Goal: Task Accomplishment & Management: Use online tool/utility

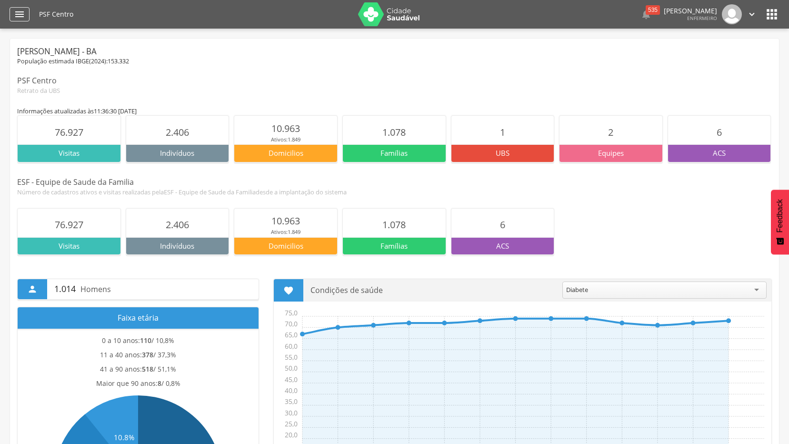
click at [13, 15] on div "" at bounding box center [20, 14] width 20 height 14
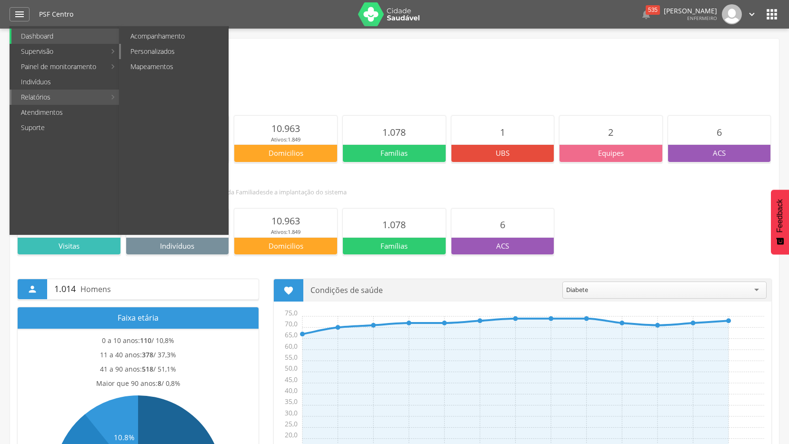
click at [170, 50] on link "Personalizados" at bounding box center [174, 51] width 107 height 15
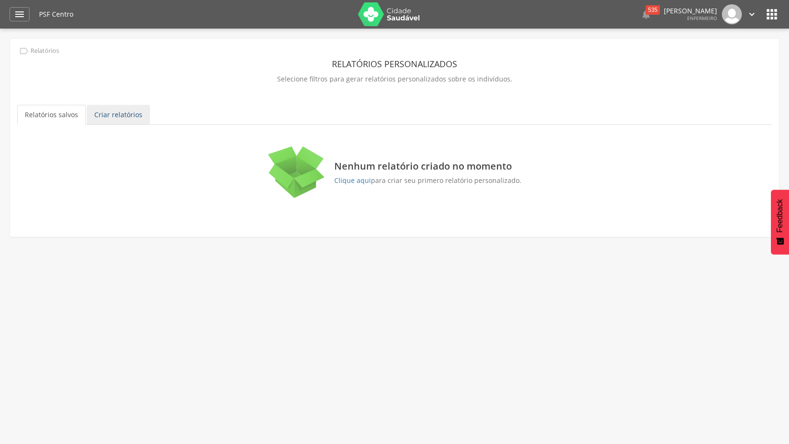
click at [126, 115] on link "Criar relatórios" at bounding box center [118, 115] width 63 height 20
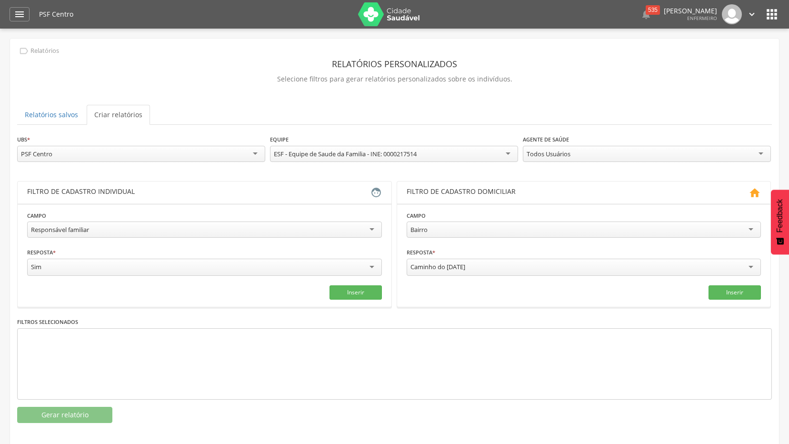
click at [371, 231] on div "Responsável familiar" at bounding box center [204, 229] width 355 height 16
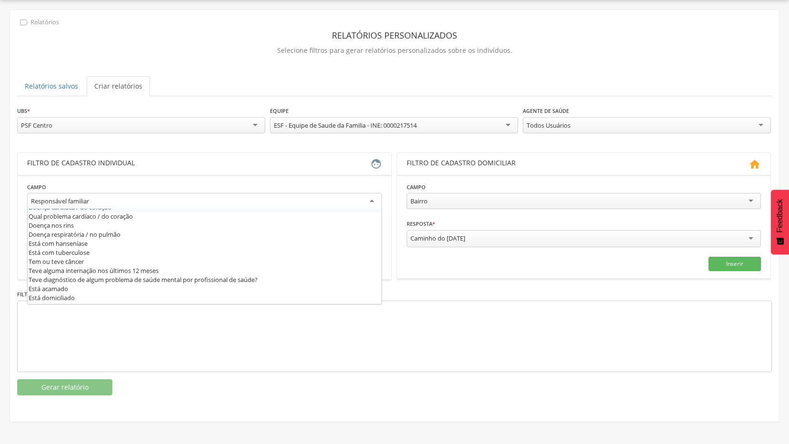
scroll to position [390, 0]
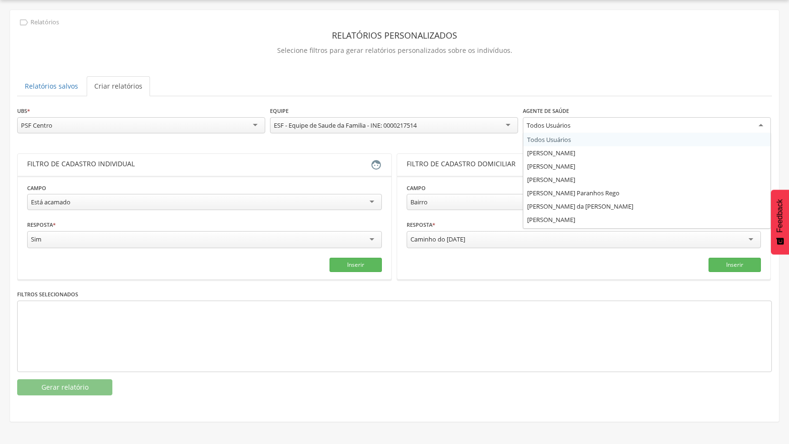
click at [756, 128] on div "Todos Usuários" at bounding box center [647, 125] width 248 height 17
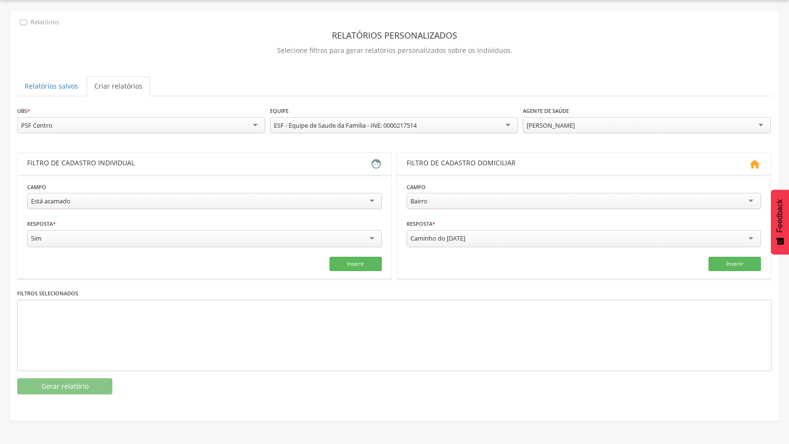
scroll to position [0, 0]
click at [353, 264] on button "Inserir" at bounding box center [356, 264] width 52 height 14
click at [79, 381] on button "Gerar relatório" at bounding box center [64, 386] width 95 height 16
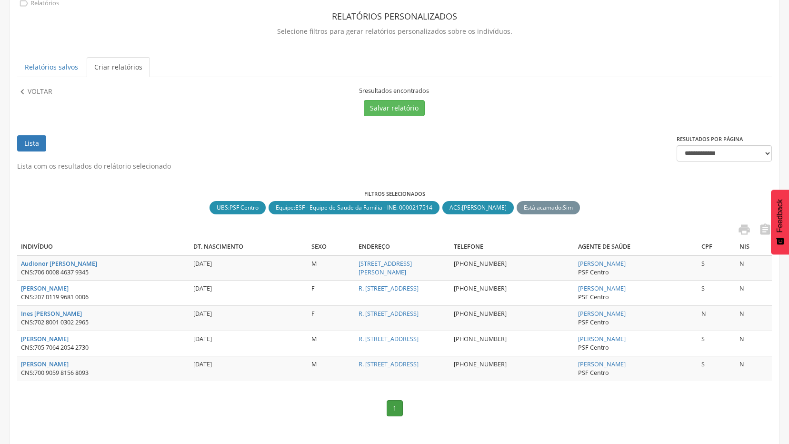
scroll to position [56, 0]
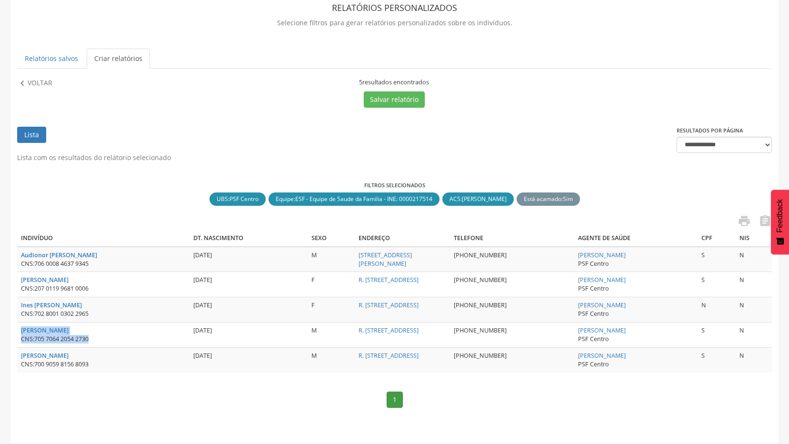
drag, startPoint x: 19, startPoint y: 330, endPoint x: 96, endPoint y: 340, distance: 77.7
click at [96, 340] on td "[PERSON_NAME] CNS: 705 7064 2054 2730" at bounding box center [103, 334] width 172 height 25
copy td "[PERSON_NAME] CNS: 705 7064 2054 2730"
click at [40, 82] on p "Voltar" at bounding box center [40, 83] width 25 height 10
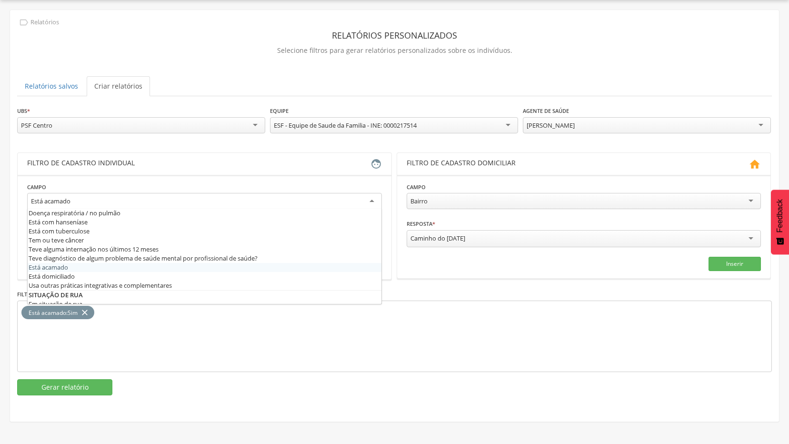
click at [340, 202] on div "Está acamado" at bounding box center [204, 201] width 355 height 17
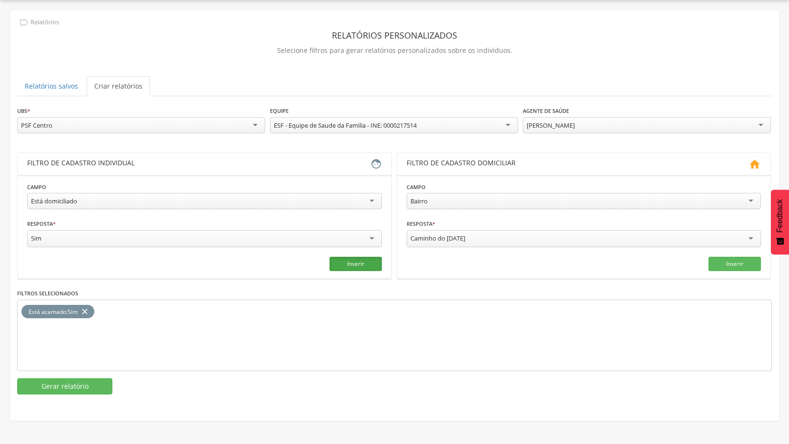
click at [343, 264] on button "Inserir" at bounding box center [356, 264] width 52 height 14
click at [86, 312] on icon "close" at bounding box center [85, 312] width 10 height 14
click at [85, 391] on button "Gerar relatório" at bounding box center [64, 386] width 95 height 16
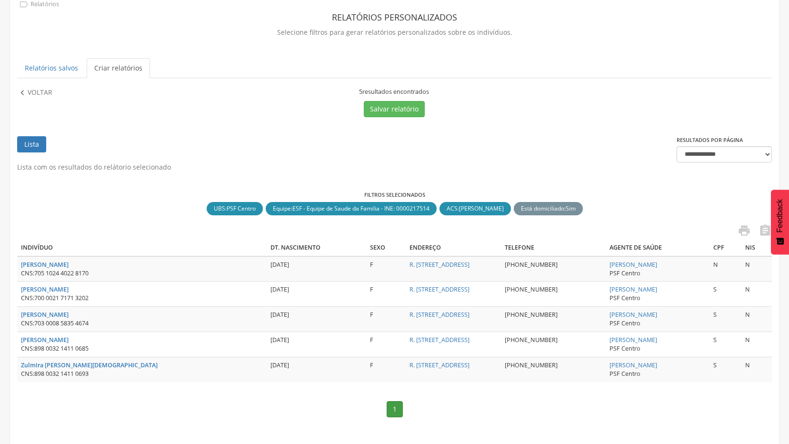
scroll to position [56, 0]
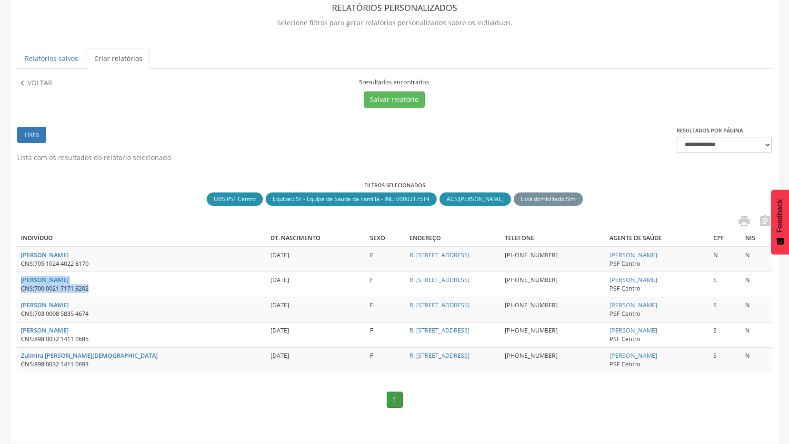
drag, startPoint x: 17, startPoint y: 280, endPoint x: 110, endPoint y: 288, distance: 92.7
click at [110, 288] on td "[PERSON_NAME] CNS: 700 0021 7171 3202" at bounding box center [142, 284] width 250 height 25
copy td "[PERSON_NAME] CNS: 700 0021 7171 3202"
